Goal: Task Accomplishment & Management: Complete application form

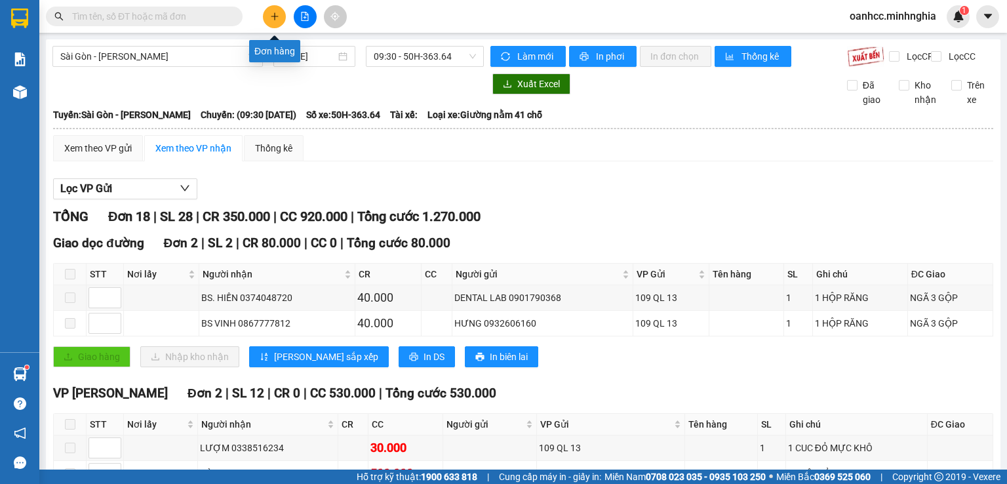
click at [279, 16] on icon "plus" at bounding box center [274, 16] width 9 height 9
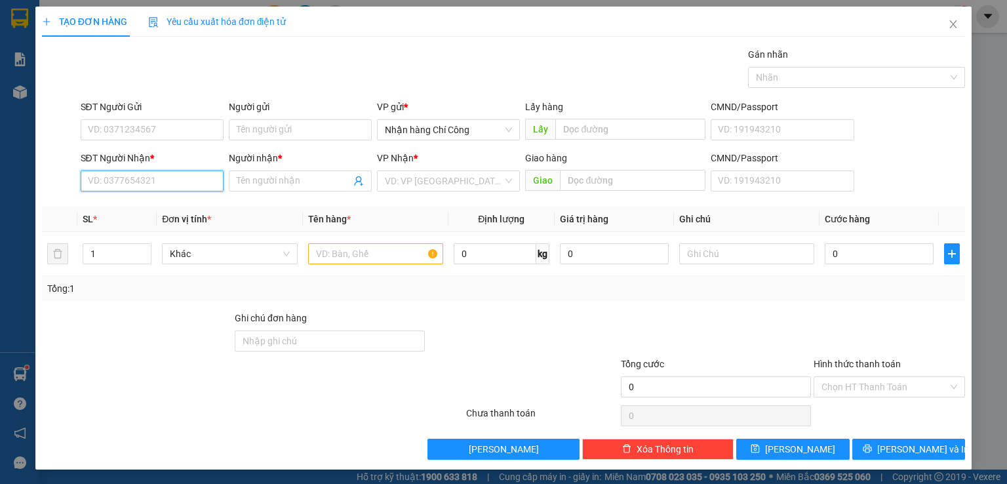
click at [159, 182] on input "SĐT Người Nhận *" at bounding box center [152, 180] width 143 height 21
click at [876, 307] on div "Transit Pickup Surcharge Ids Transit Deliver Surcharge Ids Transit Deliver Surc…" at bounding box center [503, 253] width 923 height 412
click at [129, 182] on input "0372038" at bounding box center [152, 180] width 143 height 21
type input "0"
click at [170, 208] on div "0967466700 - CẬU DUỒNG" at bounding box center [150, 206] width 126 height 14
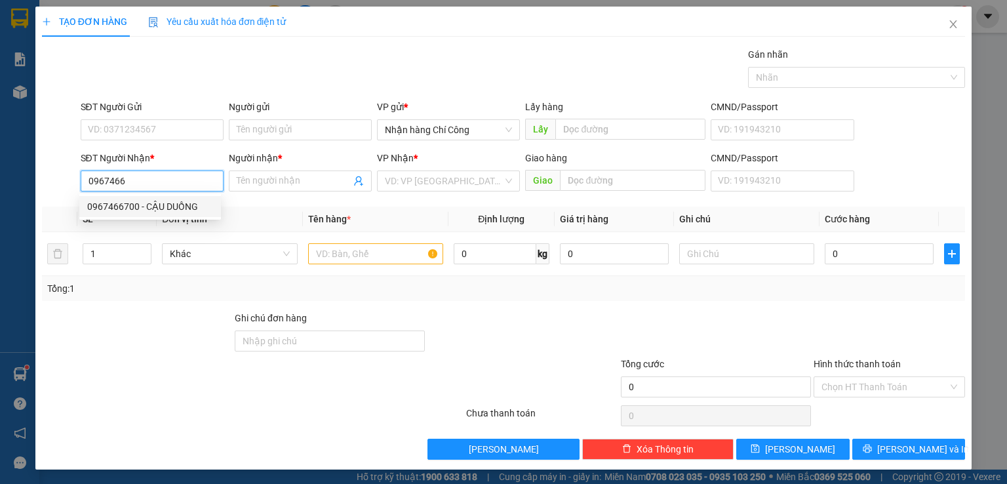
type input "0967466700"
type input "CẬU DUỒNG"
type input "0967466700"
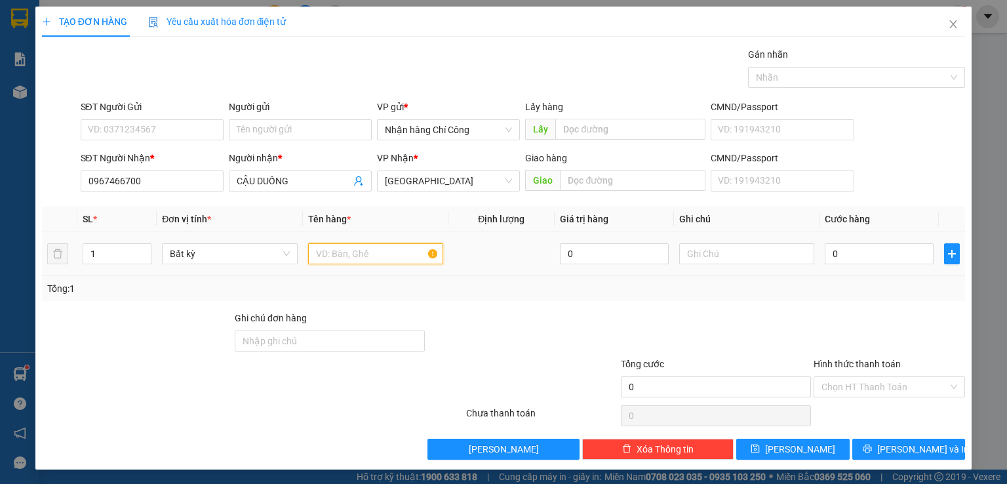
click at [359, 254] on input "text" at bounding box center [375, 253] width 135 height 21
type input "816"
click at [707, 258] on input "text" at bounding box center [746, 253] width 135 height 21
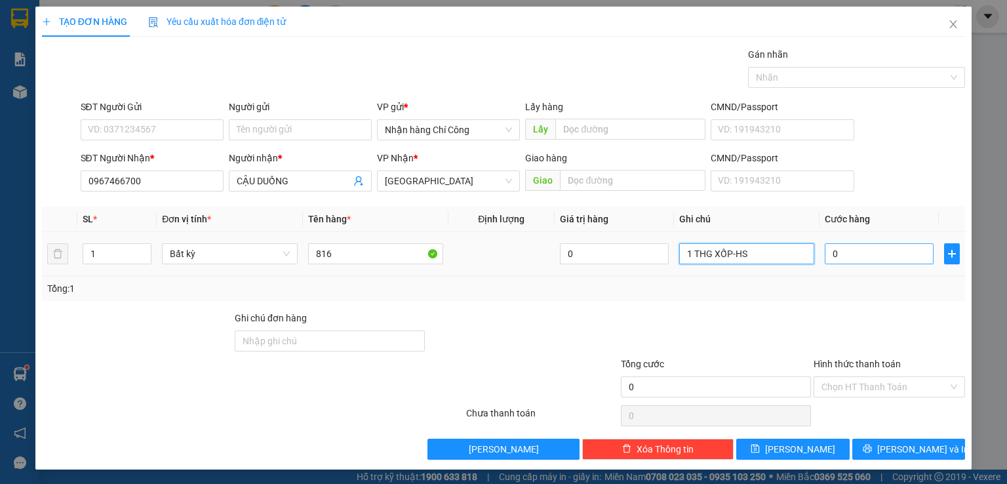
type input "1 THG XỐP-HS"
click at [849, 254] on input "0" at bounding box center [879, 253] width 109 height 21
type input "7"
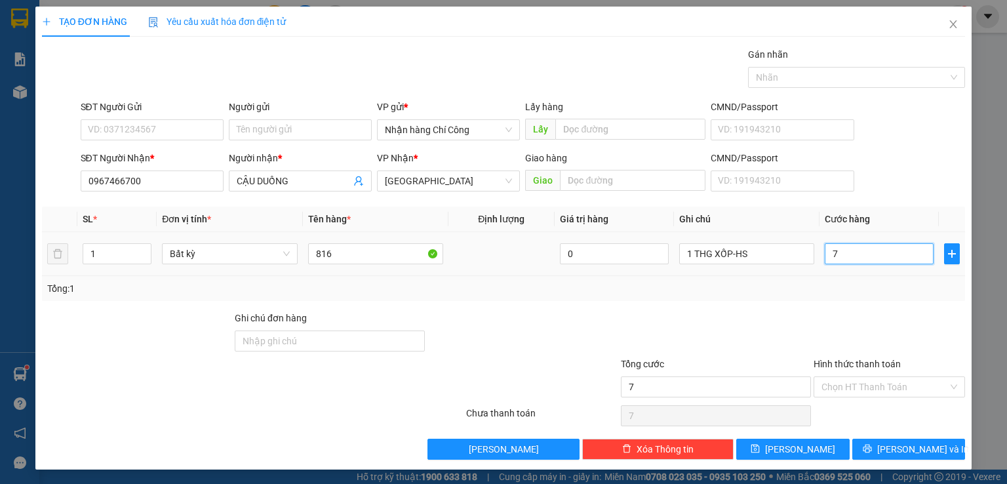
type input "70"
type input "70.000"
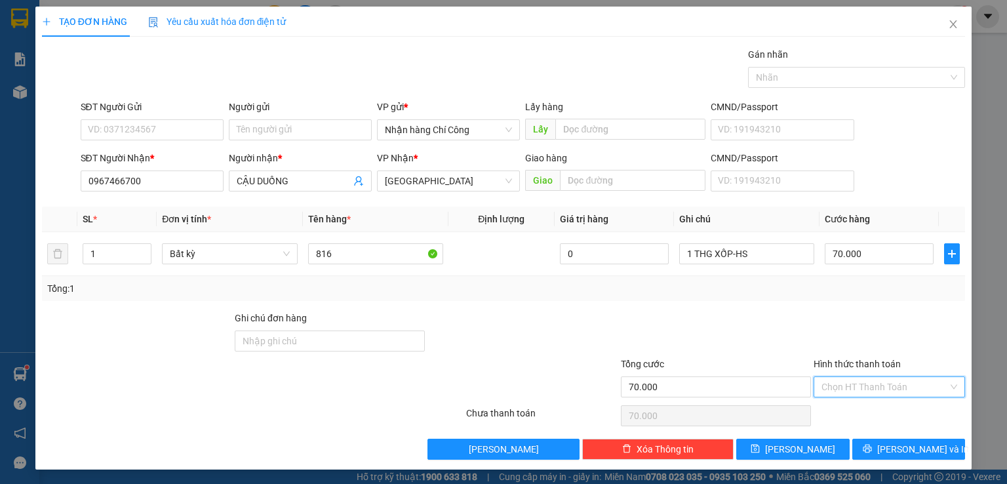
click at [869, 386] on input "Hình thức thanh toán" at bounding box center [885, 387] width 127 height 20
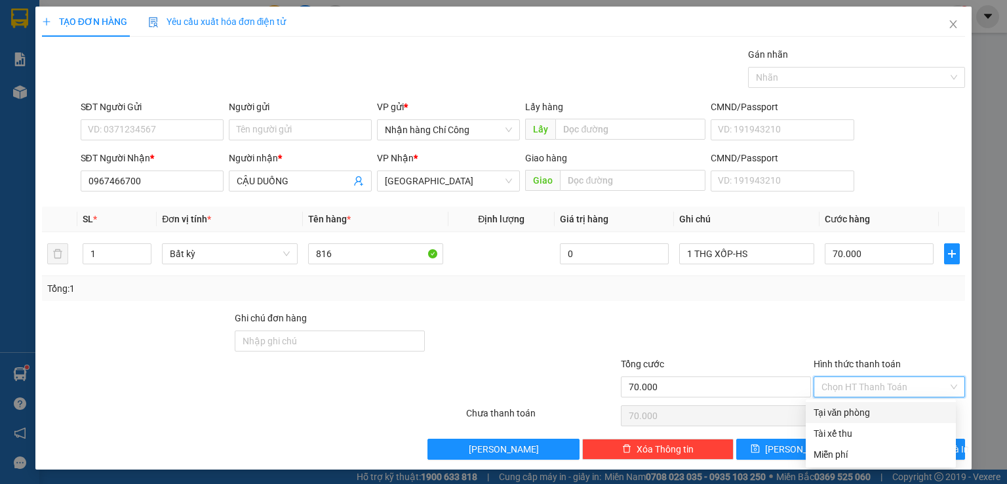
click at [861, 411] on div "Tại văn phòng" at bounding box center [881, 412] width 134 height 14
type input "0"
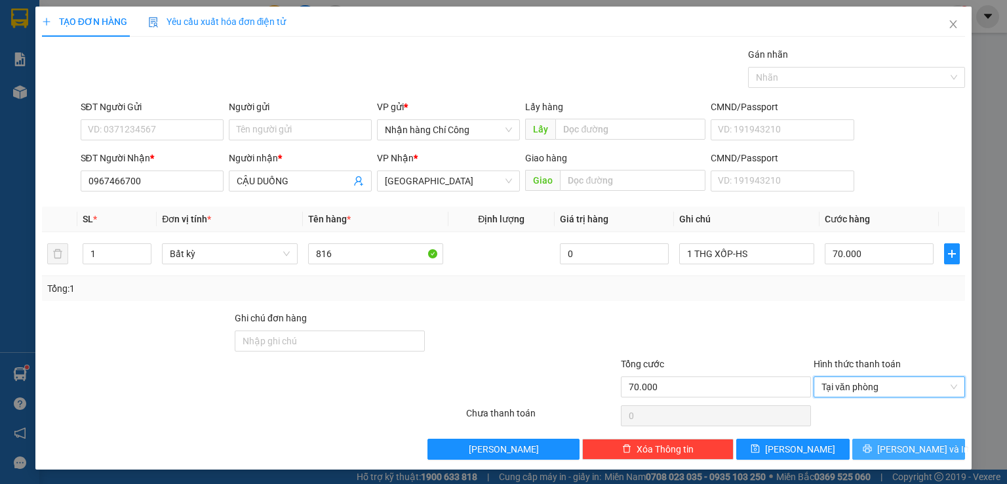
click at [900, 450] on span "[PERSON_NAME] và In" at bounding box center [923, 449] width 92 height 14
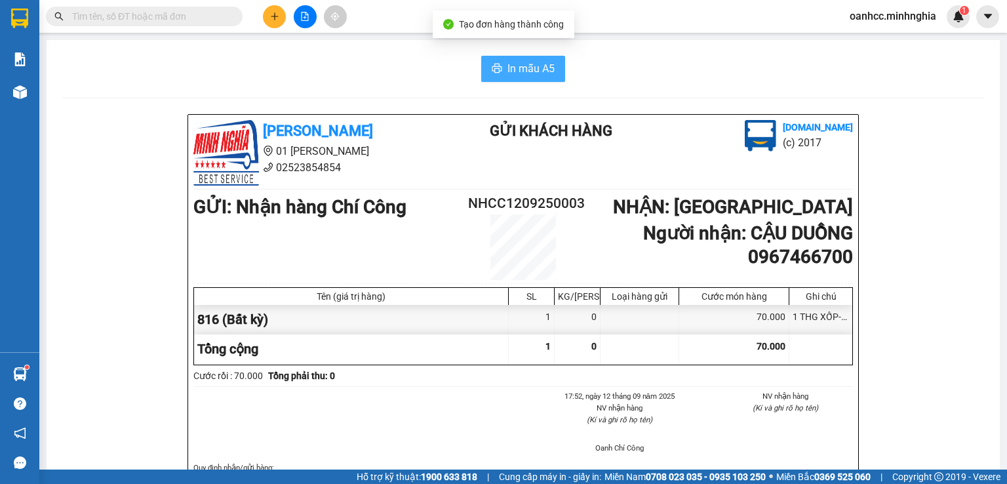
click at [521, 73] on span "In mẫu A5" at bounding box center [530, 68] width 47 height 16
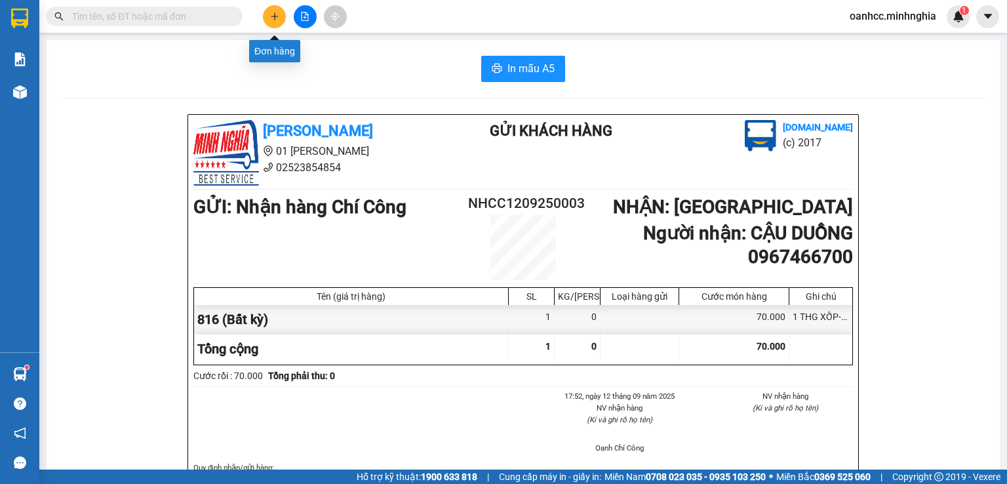
click at [275, 17] on icon "plus" at bounding box center [274, 16] width 9 height 9
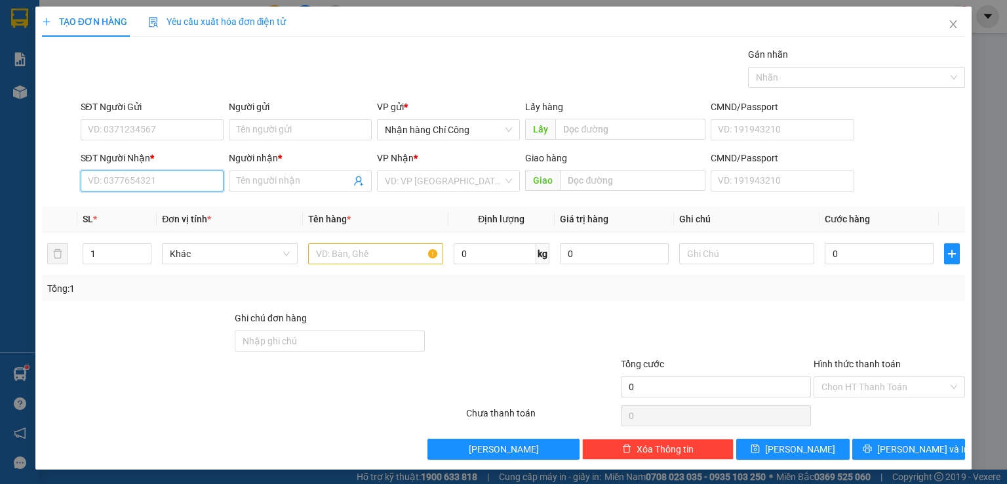
click at [176, 180] on input "SĐT Người Nhận *" at bounding box center [152, 180] width 143 height 21
click at [142, 206] on div "0396627124 - [PERSON_NAME]" at bounding box center [151, 206] width 129 height 14
type input "0396627124"
type input "BÉ HOAN"
type input "NHÀ HÀNG PHỐ ĐÔI/ CỔNG 11"
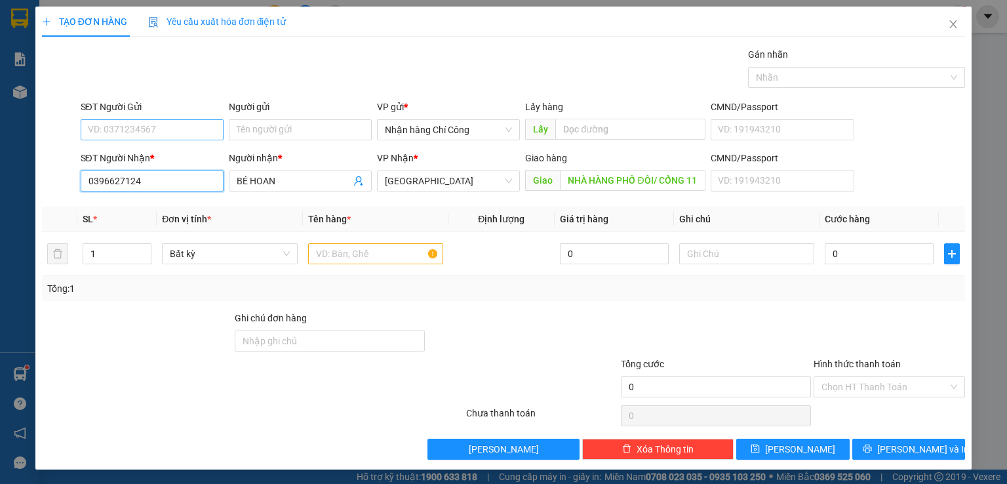
type input "0396627124"
click at [155, 127] on input "SĐT Người Gửi" at bounding box center [152, 129] width 143 height 21
click at [118, 176] on div "0373646984" at bounding box center [151, 176] width 129 height 14
type input "0373646984"
click at [344, 253] on input "text" at bounding box center [375, 253] width 135 height 21
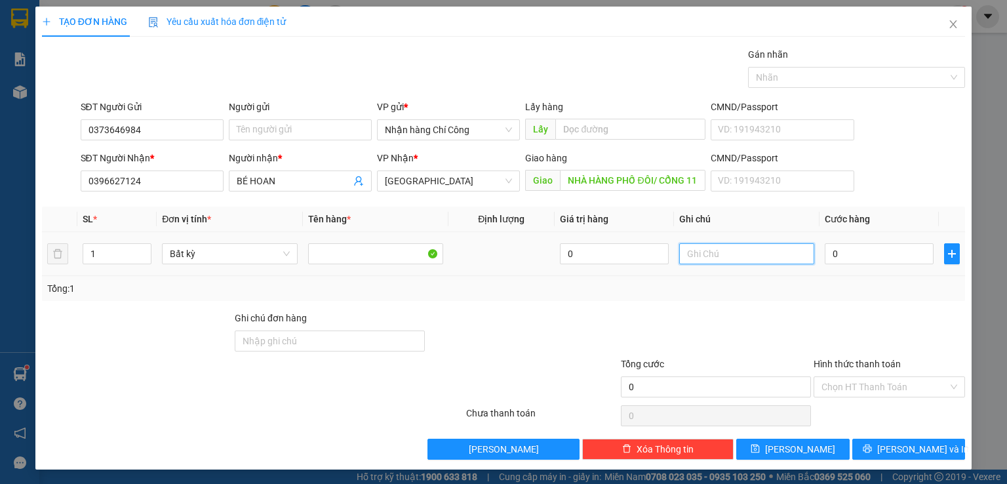
click at [723, 254] on input "text" at bounding box center [746, 253] width 135 height 21
type input "1 THG XỐP-HS"
click at [858, 249] on input "0" at bounding box center [879, 253] width 109 height 21
type input "6"
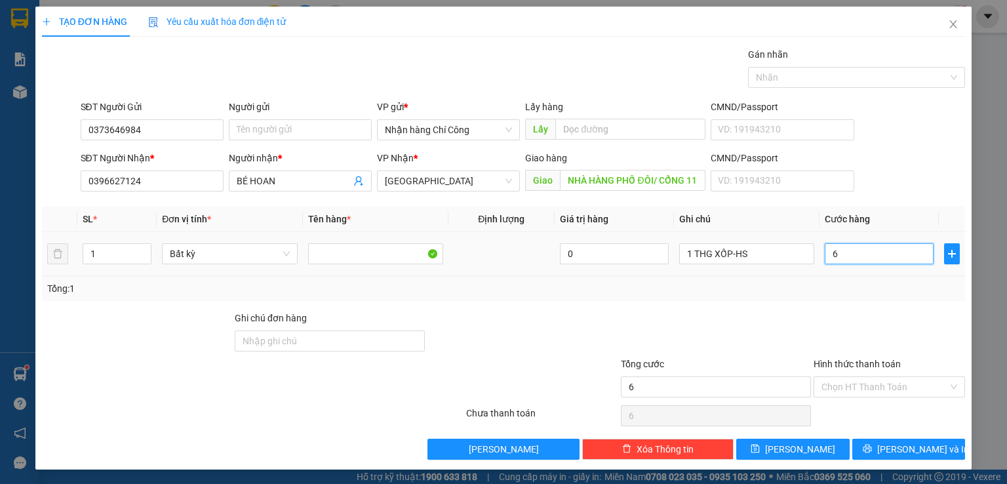
type input "6"
type input "60"
type input "60.000"
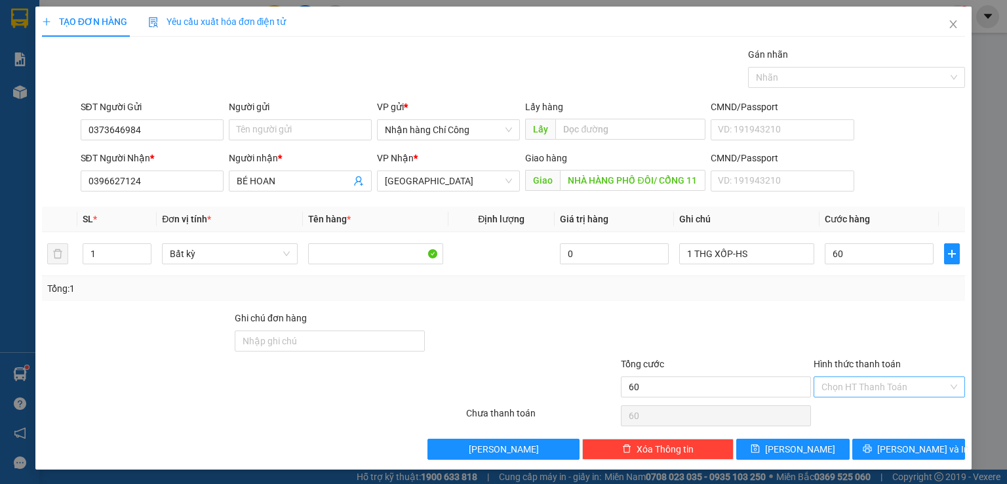
type input "60.000"
click at [860, 384] on input "Hình thức thanh toán" at bounding box center [885, 387] width 127 height 20
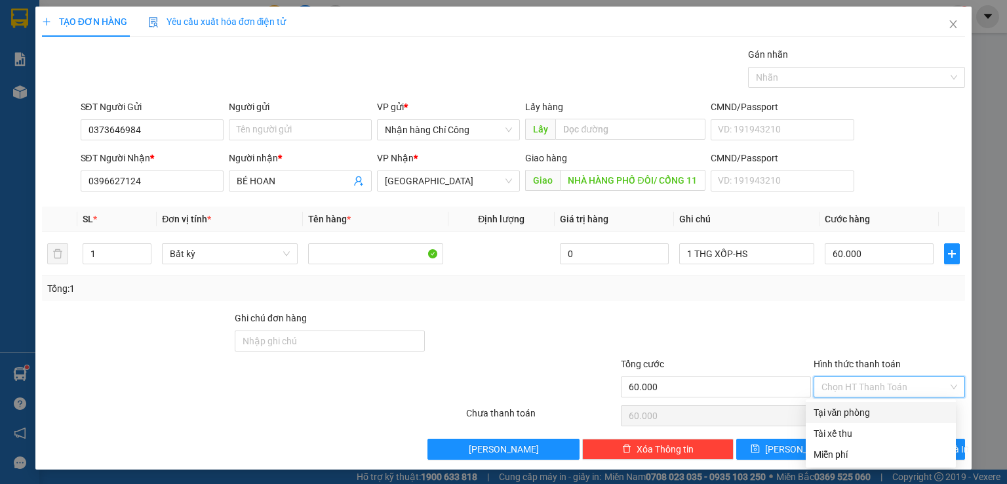
click at [835, 412] on div "Tại văn phòng" at bounding box center [881, 412] width 134 height 14
type input "0"
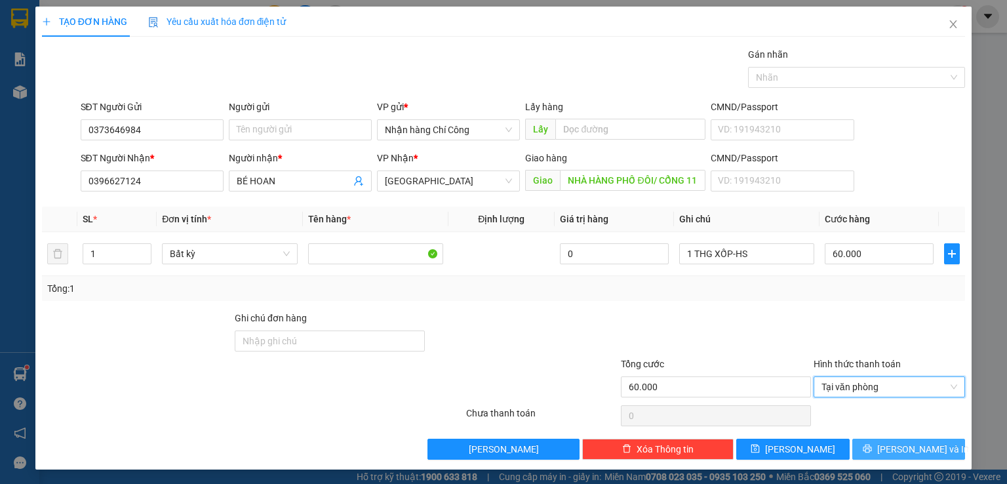
click at [913, 445] on span "[PERSON_NAME] và In" at bounding box center [923, 449] width 92 height 14
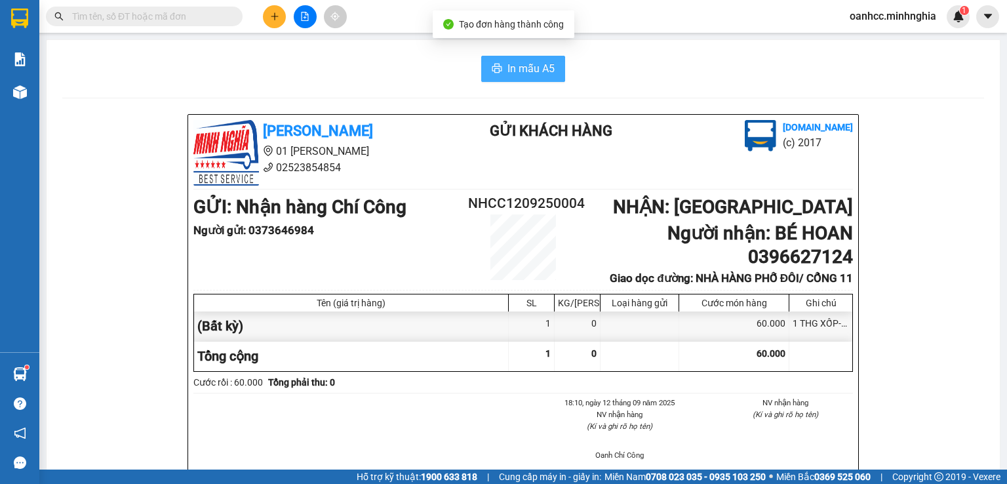
click at [530, 73] on span "In mẫu A5" at bounding box center [530, 68] width 47 height 16
click at [273, 18] on icon "plus" at bounding box center [274, 16] width 9 height 9
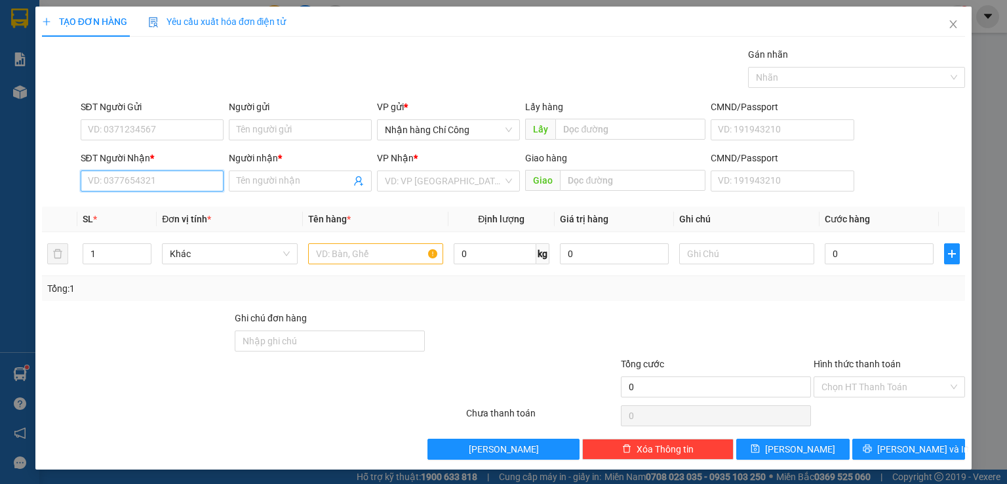
click at [182, 184] on input "SĐT Người Nhận *" at bounding box center [152, 180] width 143 height 21
click at [119, 208] on div "0379923817 - HIỆP" at bounding box center [150, 206] width 126 height 14
type input "0379923817"
type input "HIỆP"
type input "0379923817"
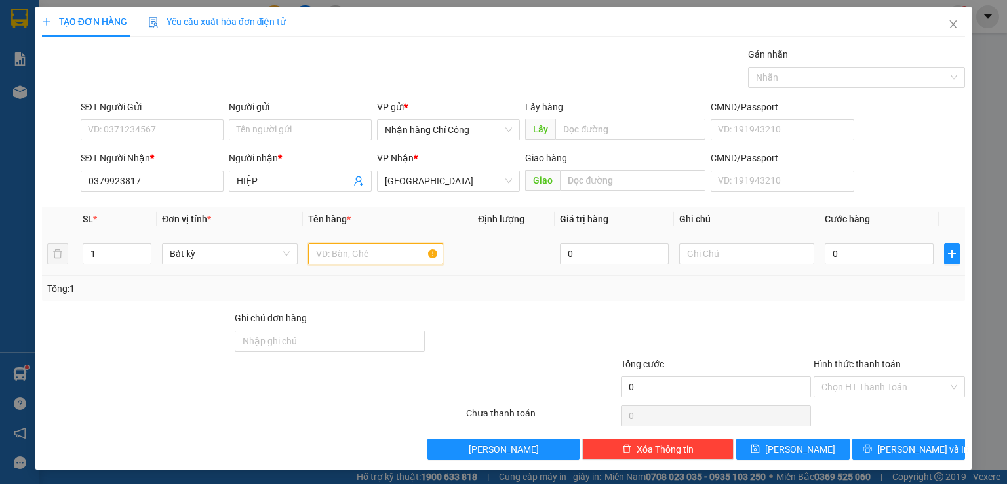
click at [366, 252] on input "text" at bounding box center [375, 253] width 135 height 21
type input "816"
click at [717, 252] on input "text" at bounding box center [746, 253] width 135 height 21
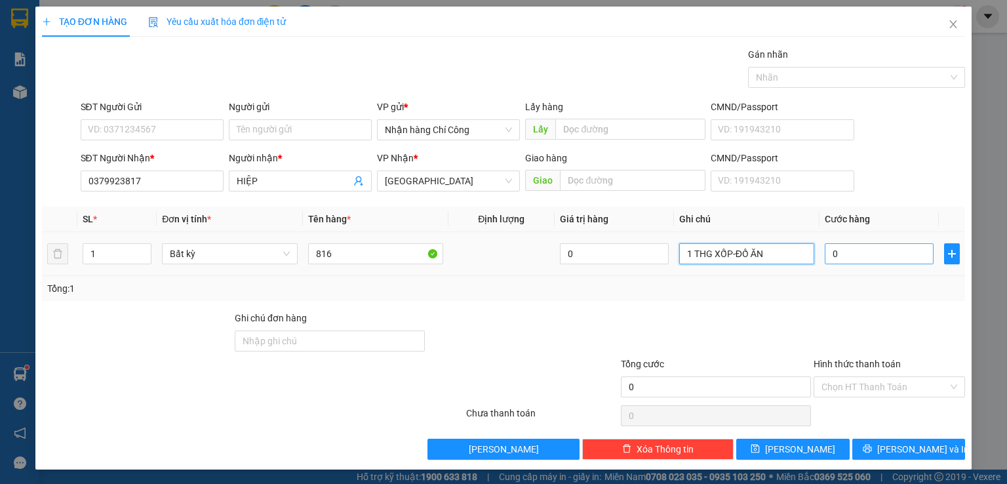
type input "1 THG XỐP-ĐỒ ĂN"
type input "4"
type input "40"
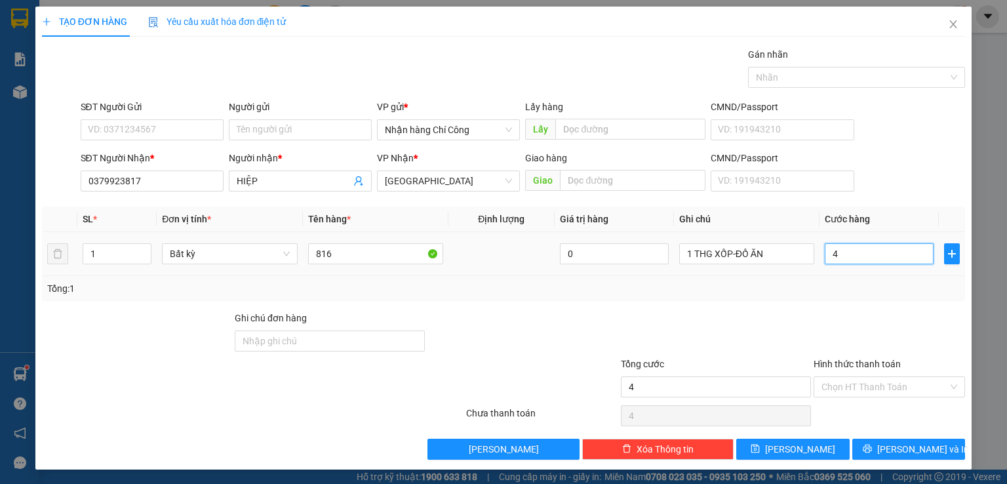
type input "40"
type input "40.000"
click at [854, 387] on input "Hình thức thanh toán" at bounding box center [885, 387] width 127 height 20
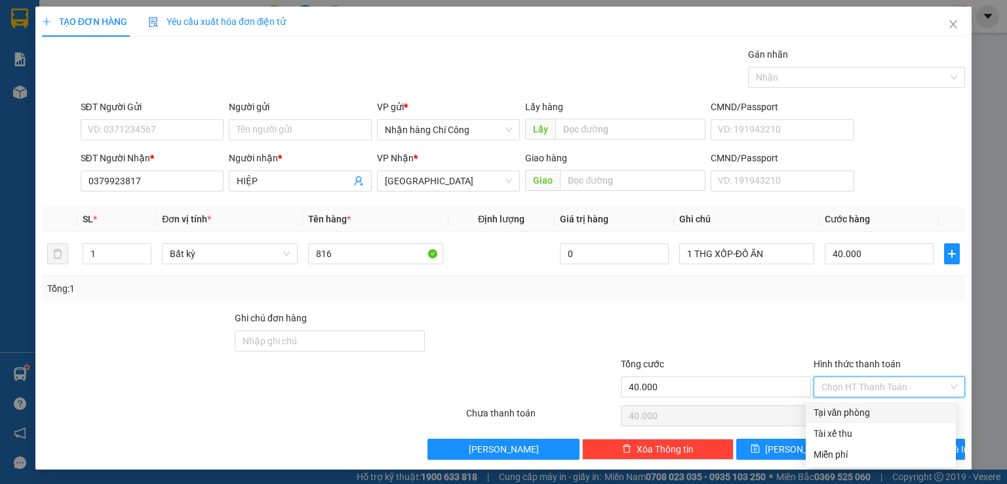
click at [843, 416] on div "Tại văn phòng" at bounding box center [881, 412] width 134 height 14
type input "0"
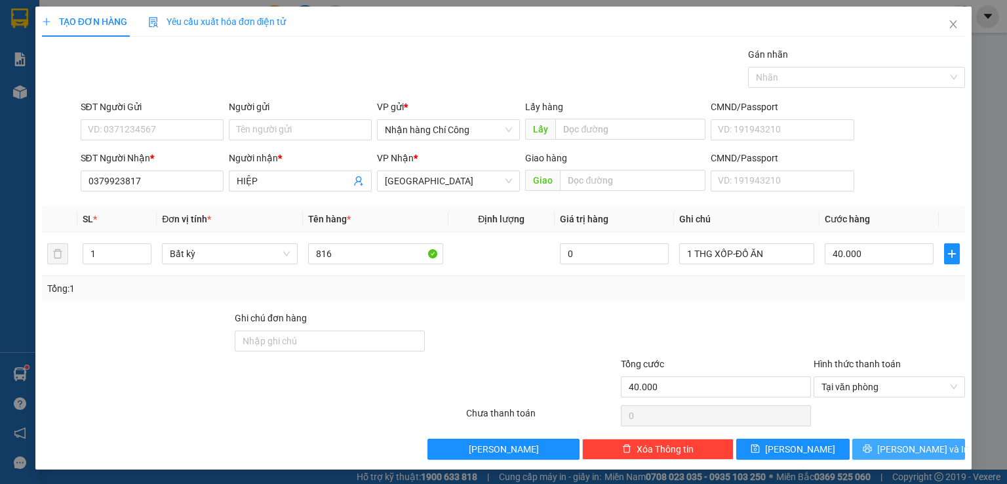
click at [894, 454] on span "[PERSON_NAME] và In" at bounding box center [923, 449] width 92 height 14
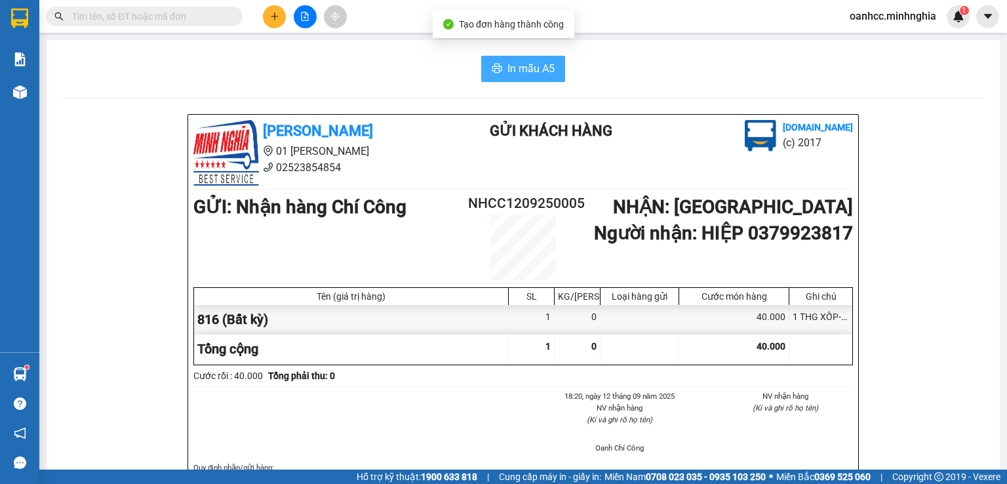
click at [515, 68] on span "In mẫu A5" at bounding box center [530, 68] width 47 height 16
